Goal: Register for event/course: Sign up to attend an event or enroll in a course

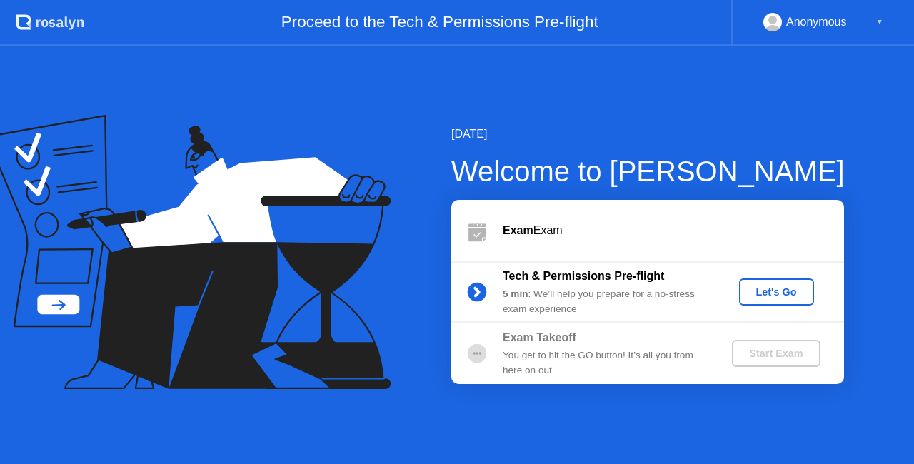
click at [780, 301] on button "Let's Go" at bounding box center [776, 292] width 75 height 27
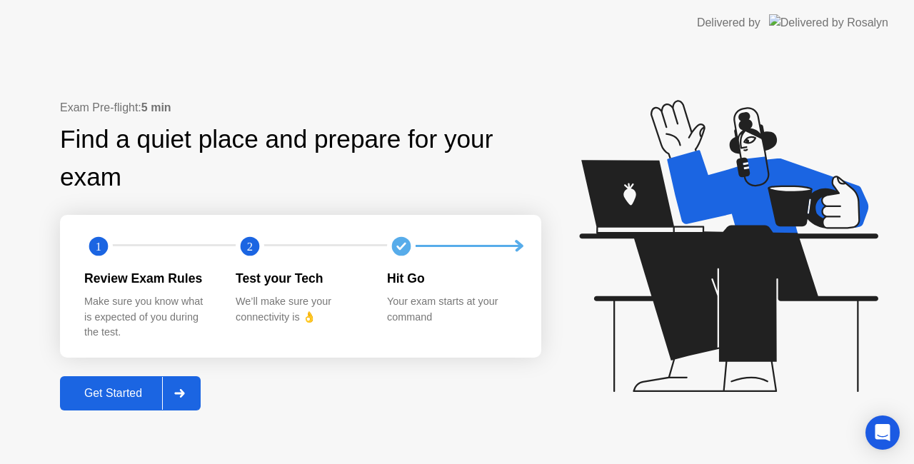
click at [186, 384] on div at bounding box center [179, 393] width 34 height 33
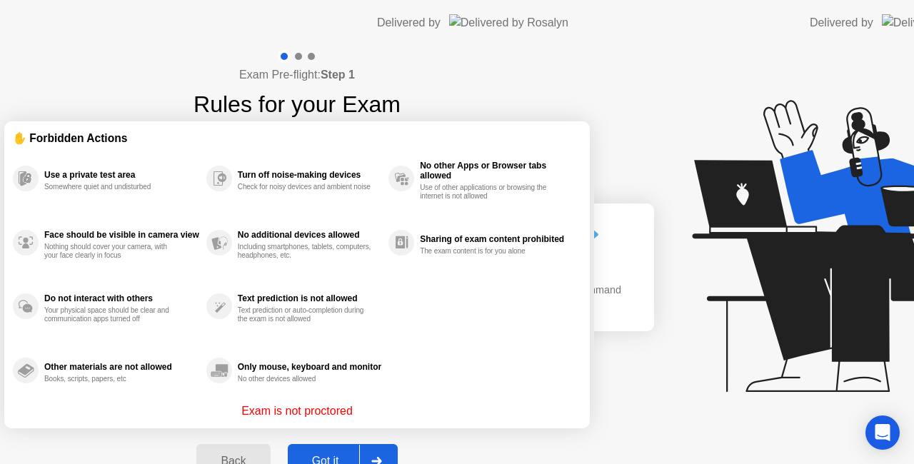
click at [125, 400] on div "Exam Pre-flight: Step 1 Rules for your Exam ✋ Forbidden Actions Use a private t…" at bounding box center [297, 272] width 594 height 453
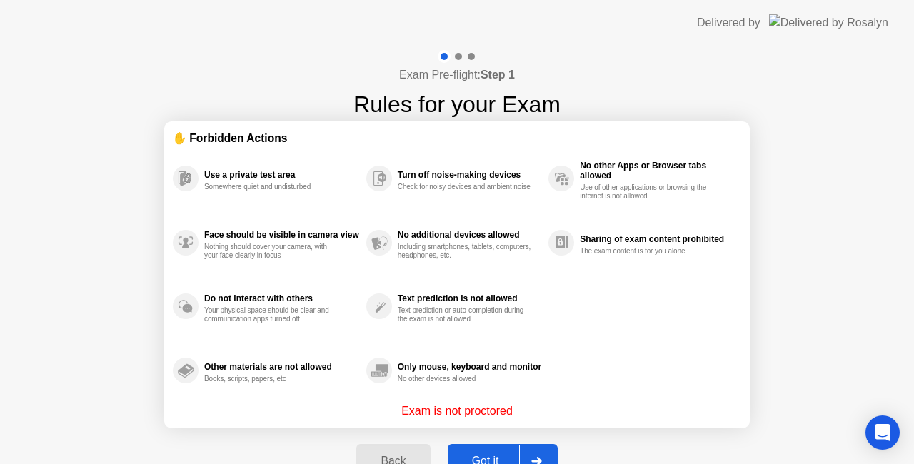
click at [540, 454] on div at bounding box center [536, 461] width 34 height 33
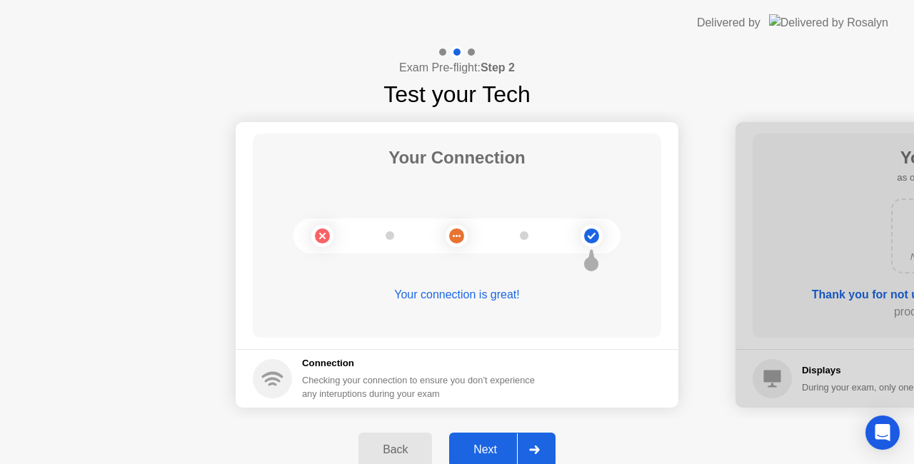
click at [524, 437] on div at bounding box center [534, 450] width 34 height 33
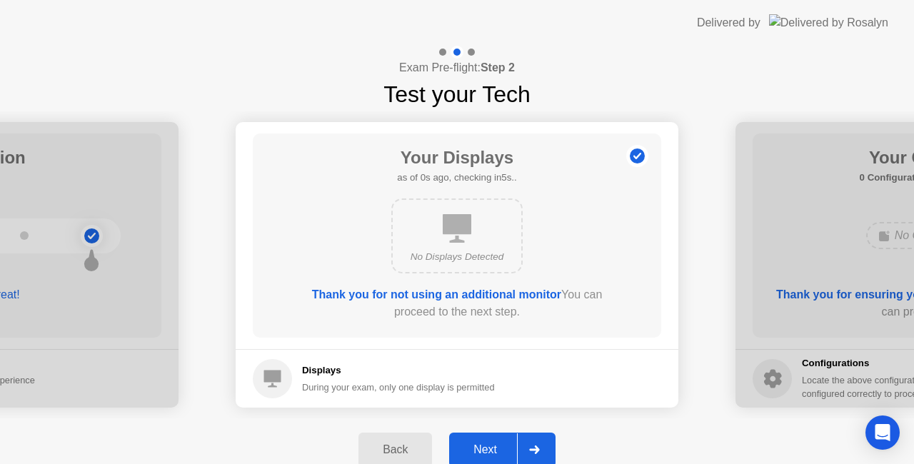
click at [524, 437] on div at bounding box center [534, 450] width 34 height 33
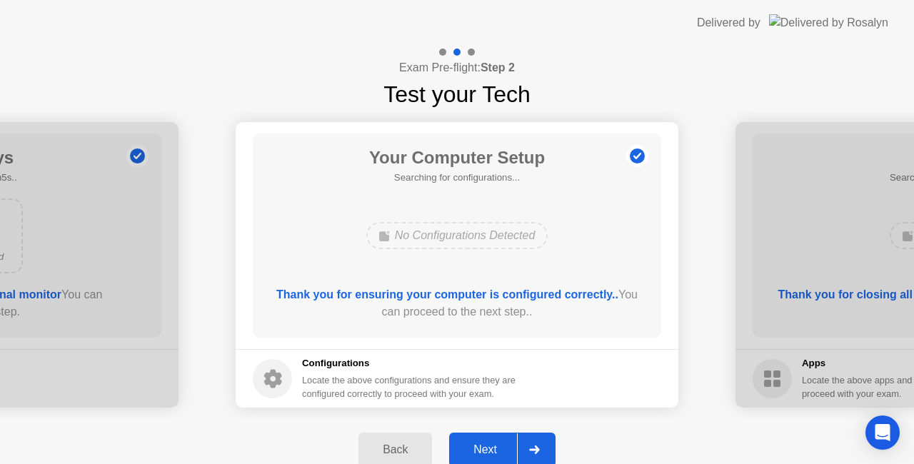
click at [524, 437] on div at bounding box center [534, 450] width 34 height 33
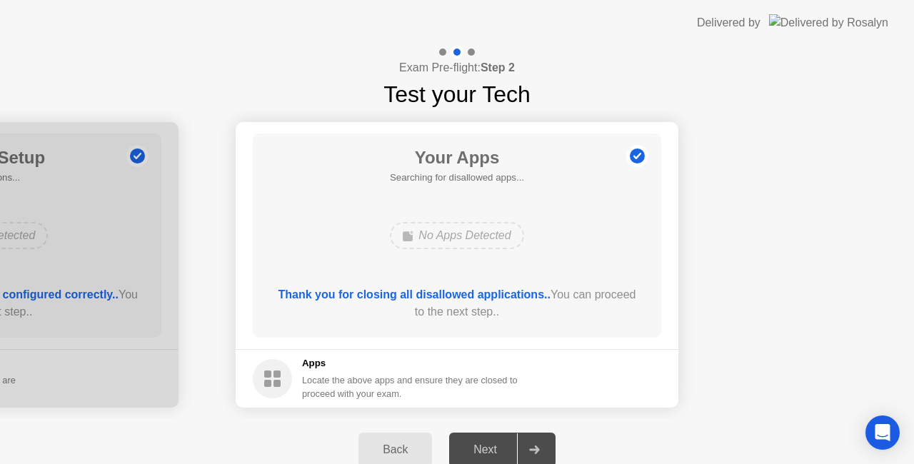
click at [524, 437] on div at bounding box center [534, 450] width 34 height 33
click at [523, 447] on div at bounding box center [534, 450] width 34 height 33
click at [494, 309] on div "Thank you for closing all disallowed applications.. You can proceed to the next…" at bounding box center [458, 303] width 368 height 34
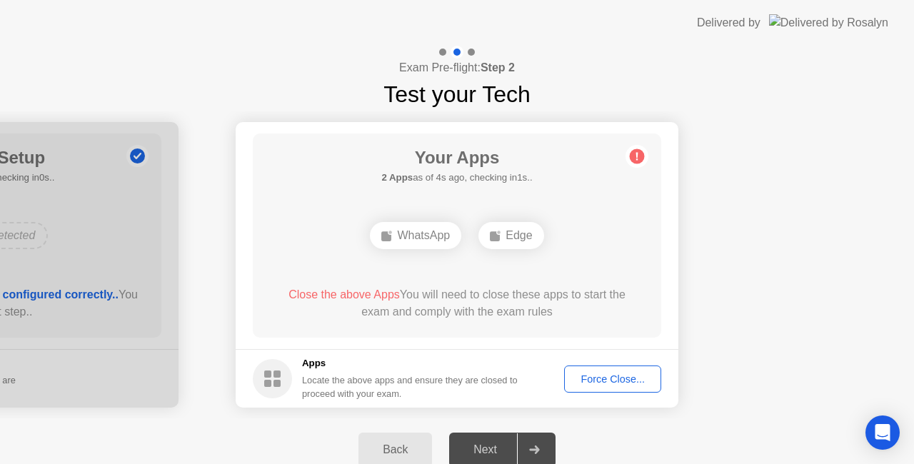
click at [601, 387] on button "Force Close..." at bounding box center [612, 379] width 97 height 27
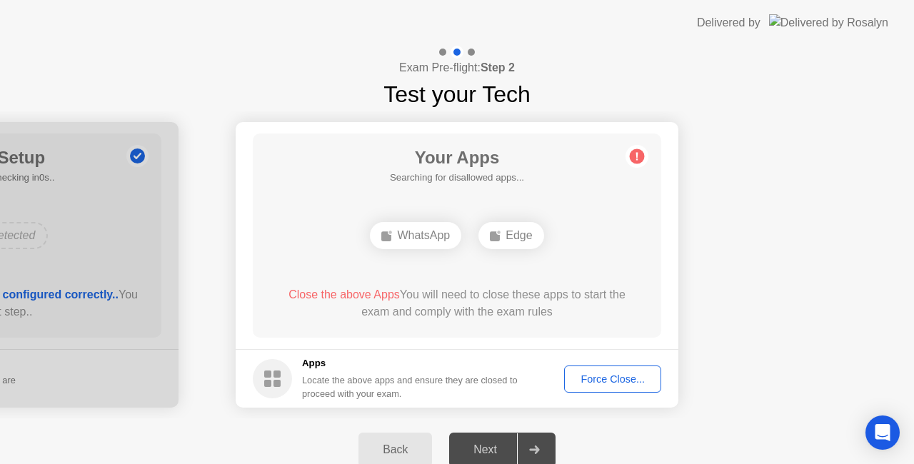
click at [592, 378] on div "Force Close..." at bounding box center [612, 379] width 87 height 11
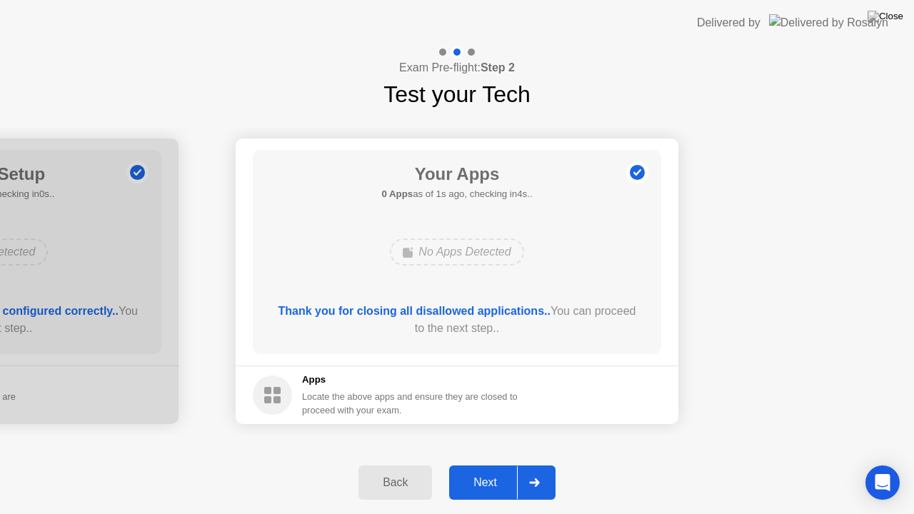
click at [509, 464] on div "Next" at bounding box center [486, 483] width 64 height 13
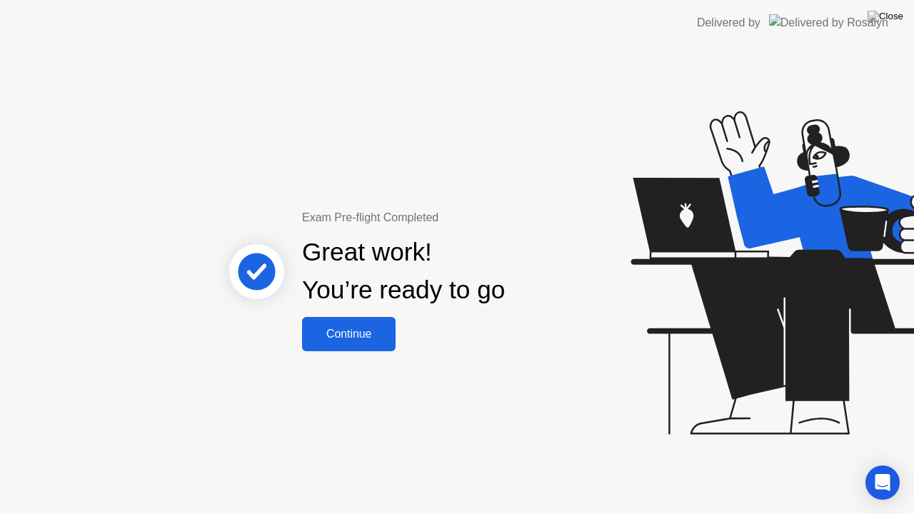
click at [352, 346] on button "Continue" at bounding box center [349, 334] width 94 height 34
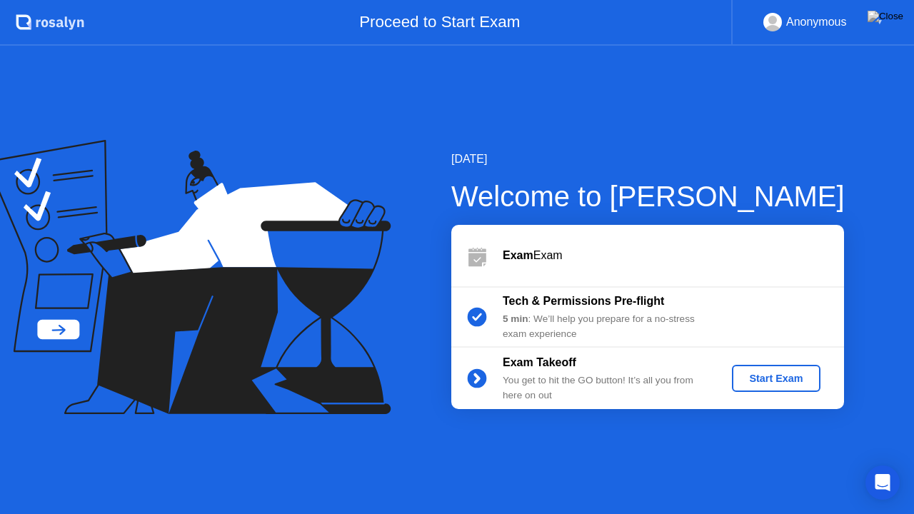
click at [758, 383] on div "Start Exam" at bounding box center [776, 378] width 76 height 11
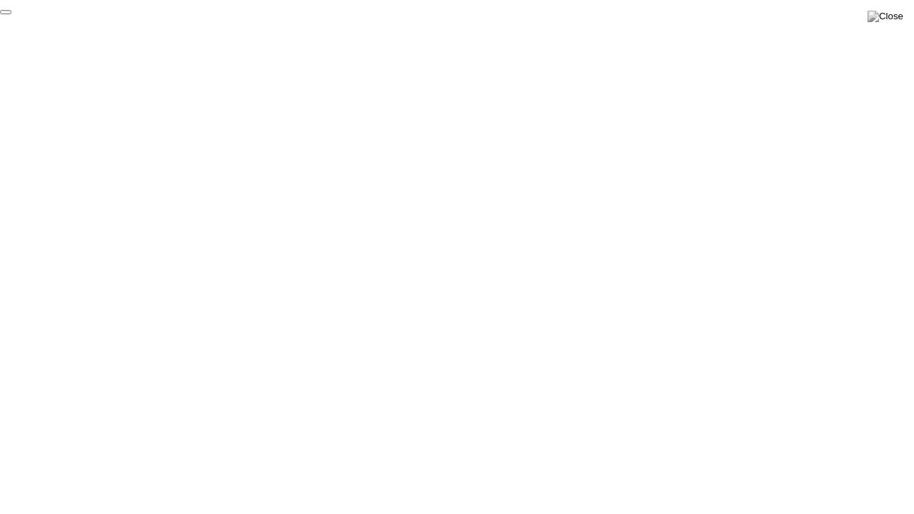
click div "End Proctoring Session"
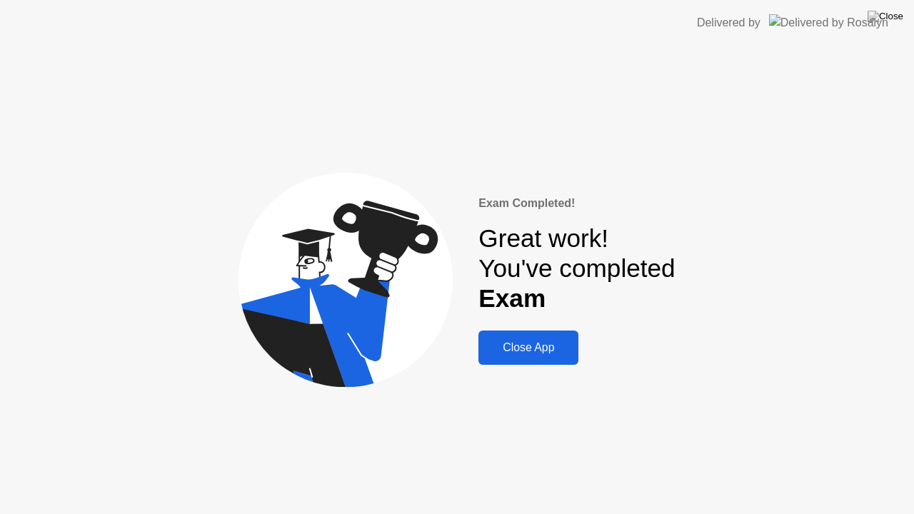
click at [510, 345] on div "Close App" at bounding box center [528, 347] width 91 height 13
